Goal: Task Accomplishment & Management: Use online tool/utility

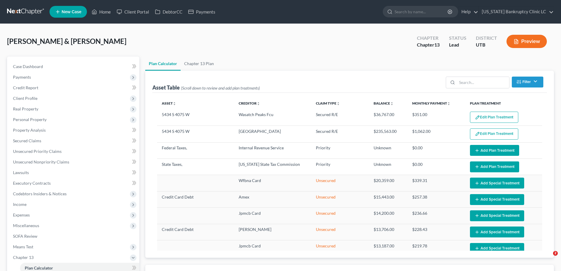
select select "59"
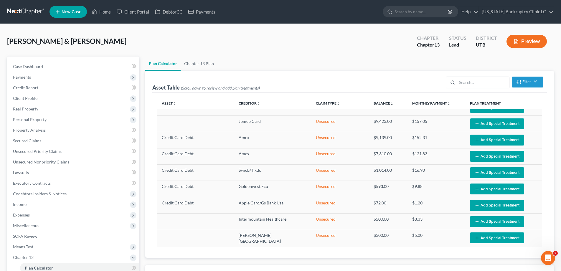
click at [21, 11] on link at bounding box center [26, 11] width 38 height 11
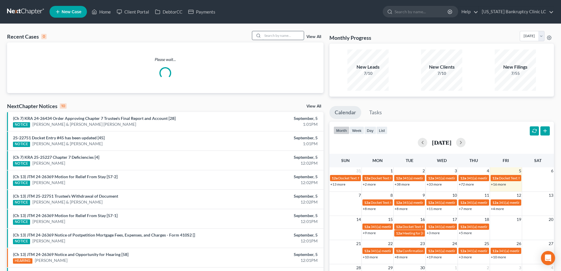
click at [275, 37] on input "search" at bounding box center [283, 35] width 41 height 9
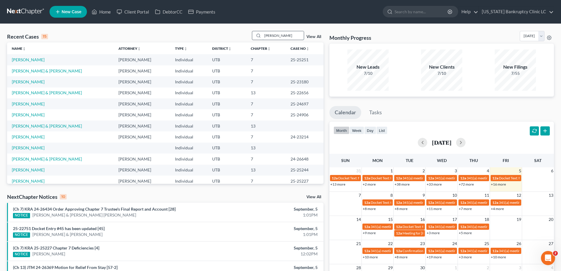
type input "[PERSON_NAME]"
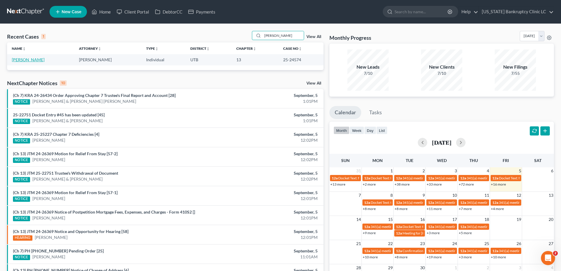
click at [33, 60] on link "[PERSON_NAME]" at bounding box center [28, 59] width 33 height 5
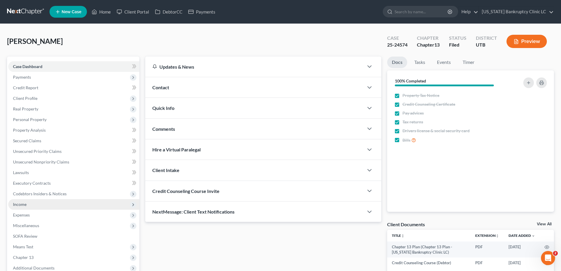
click at [17, 205] on span "Income" at bounding box center [20, 204] width 14 height 5
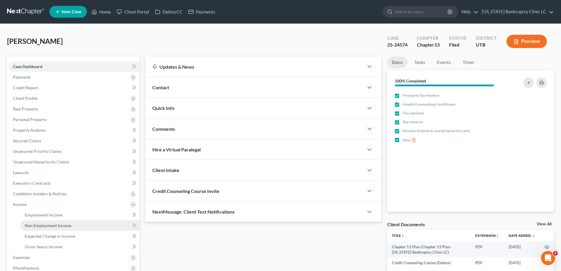
click at [29, 225] on span "Non Employment Income" at bounding box center [48, 225] width 47 height 5
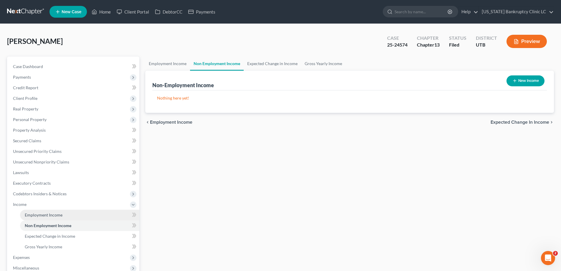
click at [42, 213] on span "Employment Income" at bounding box center [44, 215] width 38 height 5
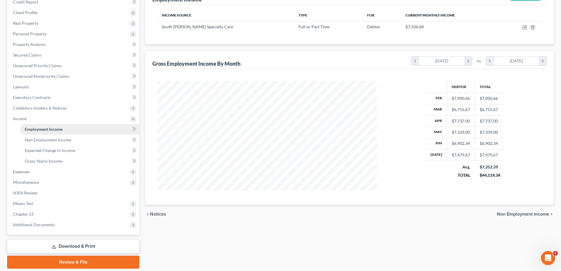
scroll to position [87, 0]
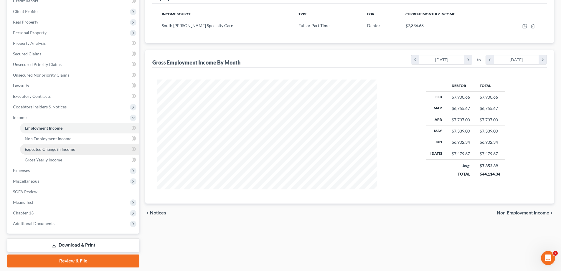
click at [39, 149] on span "Expected Change in Income" at bounding box center [50, 149] width 50 height 5
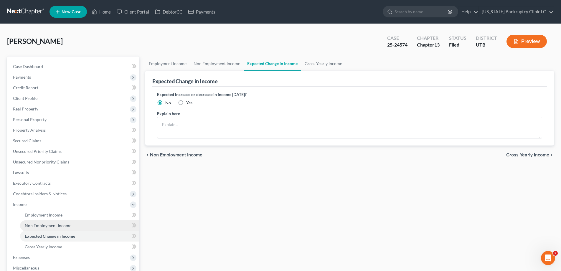
click at [36, 224] on span "Non Employment Income" at bounding box center [48, 225] width 47 height 5
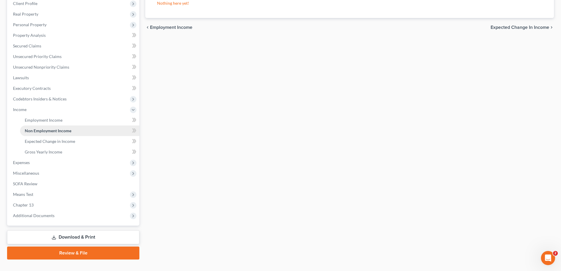
scroll to position [106, 0]
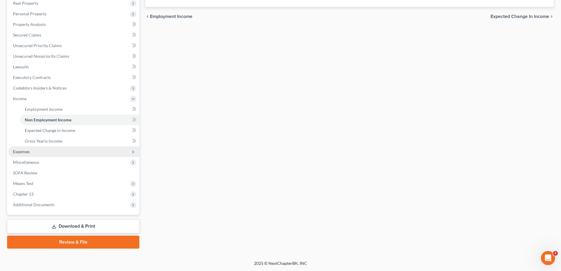
click at [24, 151] on span "Expenses" at bounding box center [21, 151] width 17 height 5
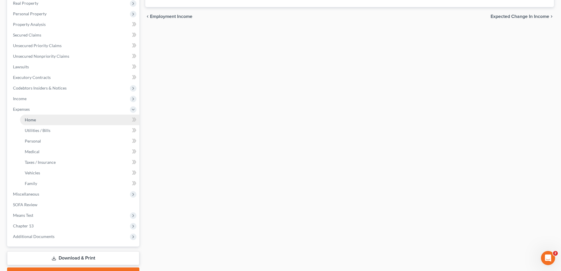
click at [28, 118] on span "Home" at bounding box center [30, 119] width 11 height 5
